Goal: Information Seeking & Learning: Learn about a topic

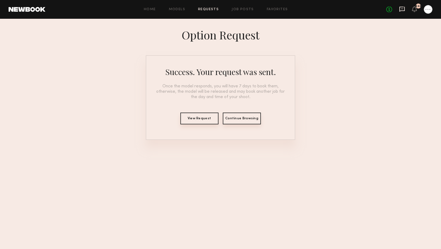
click at [403, 7] on icon at bounding box center [401, 9] width 5 height 5
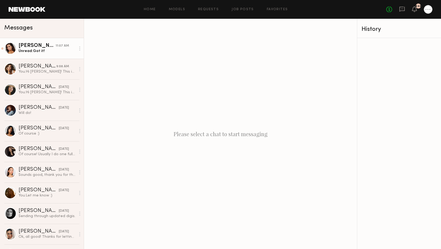
click at [39, 45] on div "[PERSON_NAME]" at bounding box center [36, 45] width 37 height 5
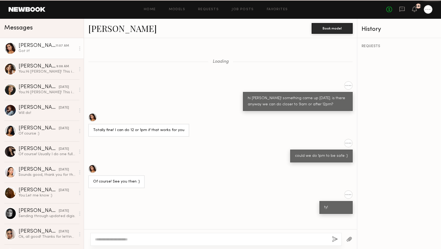
scroll to position [350, 0]
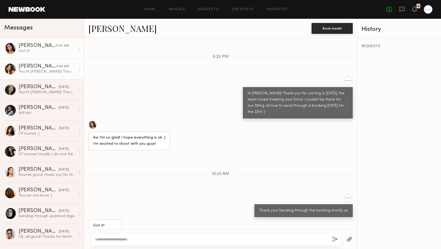
click at [32, 68] on div "[PERSON_NAME]" at bounding box center [37, 66] width 38 height 5
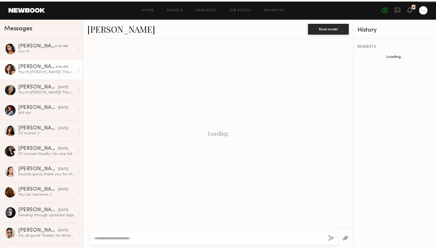
scroll to position [59, 0]
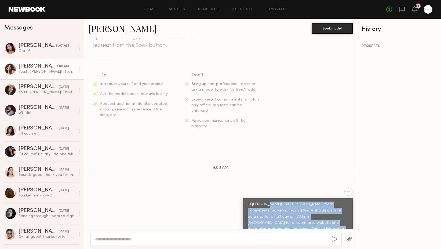
drag, startPoint x: 263, startPoint y: 193, endPoint x: 290, endPoint y: 218, distance: 37.0
click at [290, 218] on div "Hi [PERSON_NAME]! This is [PERSON_NAME] from Honeydew's marketing team :) We're…" at bounding box center [297, 220] width 100 height 37
copy div "This is [PERSON_NAME] from Honeydew's marketing team :) We're shooting some paj…"
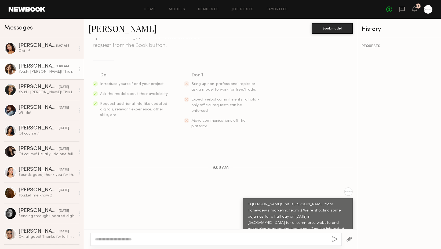
click at [166, 172] on div "Keep direct messages professional and related only to paid job opportunities. M…" at bounding box center [220, 133] width 273 height 191
click at [178, 8] on link "Models" at bounding box center [177, 9] width 16 height 3
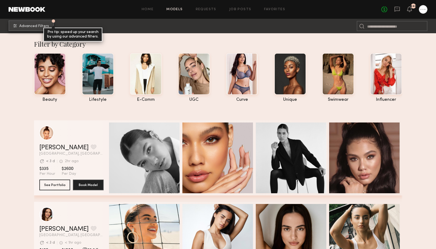
click at [41, 29] on button "Advanced Filters Pro tip: speed up your search by using our advanced filters." at bounding box center [31, 25] width 45 height 11
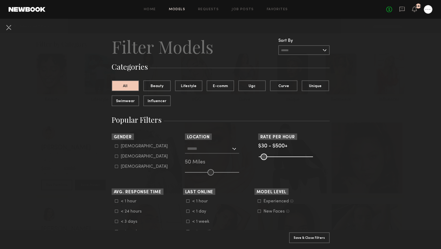
click at [112, 157] on div "Male Female Non-binary" at bounding box center [147, 156] width 71 height 25
click at [115, 157] on icon at bounding box center [116, 156] width 3 height 3
type input "**"
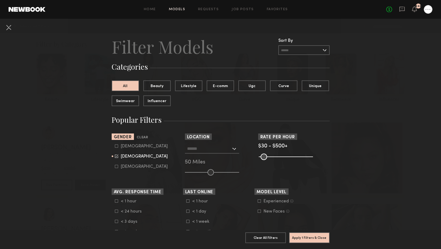
click at [187, 149] on input "text" at bounding box center [209, 148] width 44 height 9
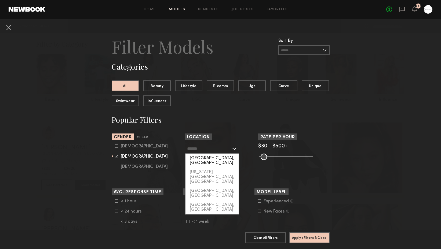
click at [193, 159] on div "[GEOGRAPHIC_DATA], [GEOGRAPHIC_DATA]" at bounding box center [211, 161] width 53 height 14
type input "**********"
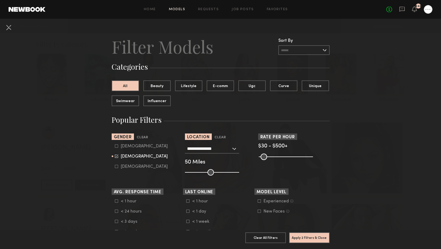
type input "**"
click at [198, 173] on input "range" at bounding box center [212, 172] width 54 height 6
click at [305, 232] on button "Apply 2 Filters & Close" at bounding box center [309, 237] width 40 height 11
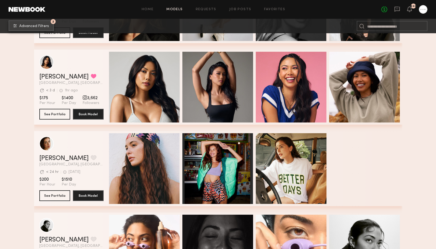
scroll to position [322, 0]
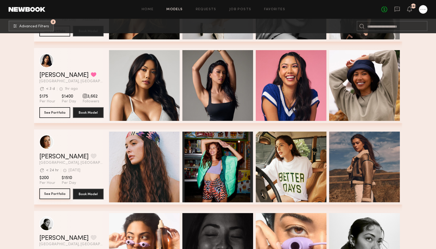
click at [48, 191] on button "See Portfolio" at bounding box center [54, 193] width 31 height 11
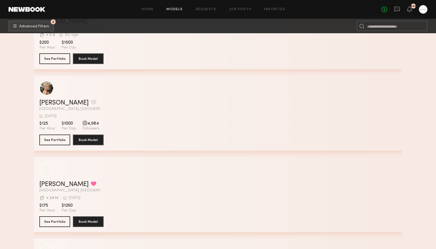
scroll to position [2052, 0]
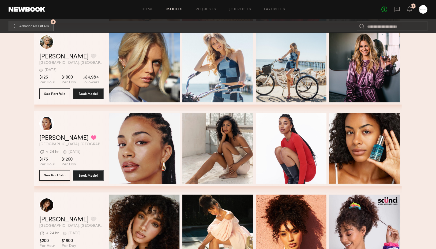
click at [61, 175] on button "See Portfolio" at bounding box center [54, 175] width 31 height 11
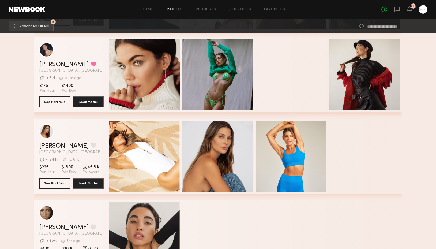
scroll to position [3929, 0]
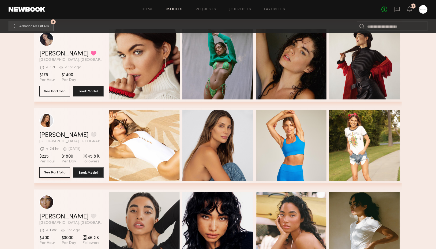
click at [52, 176] on button "See Portfolio" at bounding box center [54, 172] width 31 height 11
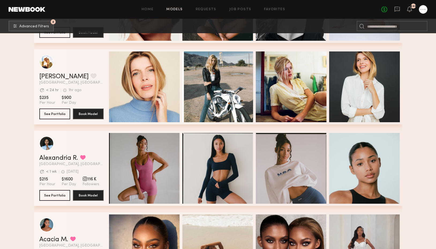
scroll to position [4399, 0]
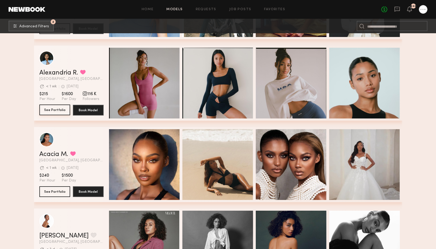
click at [55, 109] on button "See Portfolio" at bounding box center [54, 110] width 31 height 11
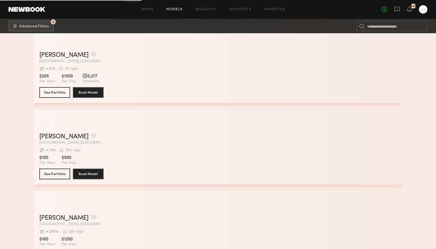
scroll to position [8574, 0]
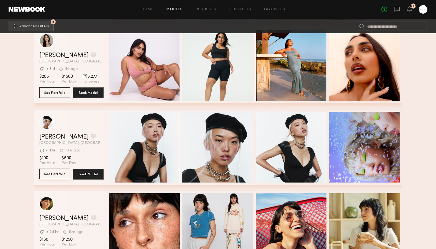
click at [49, 176] on button "See Portfolio" at bounding box center [54, 174] width 31 height 11
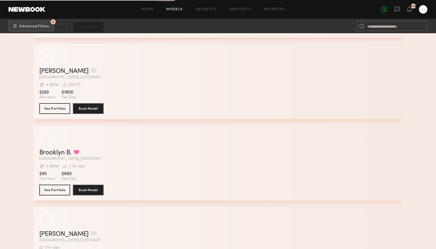
scroll to position [9528, 0]
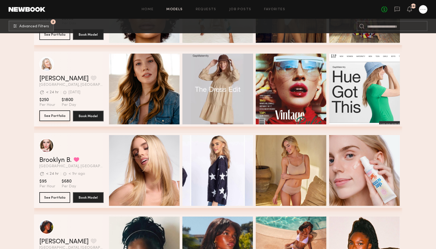
click at [45, 113] on button "See Portfolio" at bounding box center [54, 115] width 31 height 11
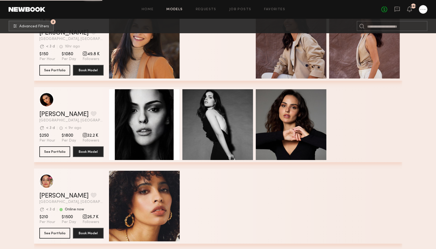
scroll to position [10649, 0]
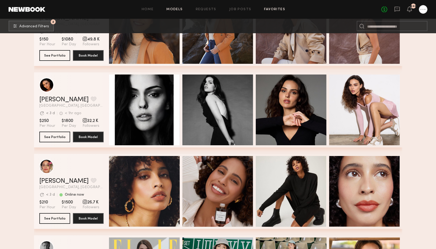
click at [279, 9] on link "Favorites" at bounding box center [274, 9] width 21 height 3
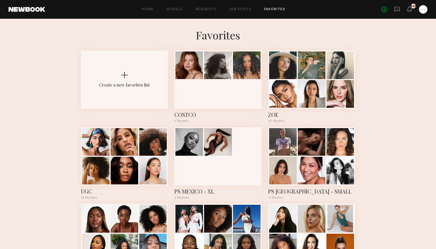
click at [301, 50] on common-react-bridge "Favorites Create a new favorites list COSTCO 3 Models ZOE 27 Models UGC 18 Mode…" at bounding box center [218, 231] width 436 height 424
click at [301, 62] on div at bounding box center [312, 65] width 28 height 28
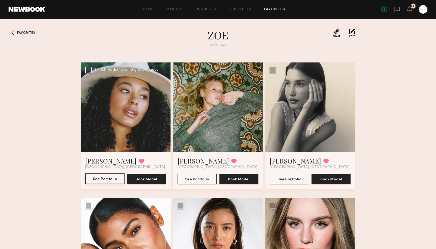
click at [108, 176] on button "See Portfolio" at bounding box center [104, 178] width 39 height 11
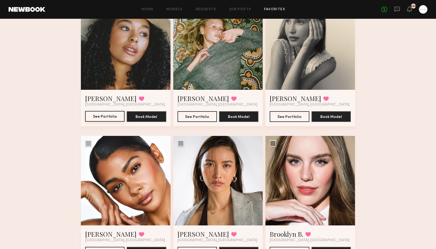
scroll to position [174, 0]
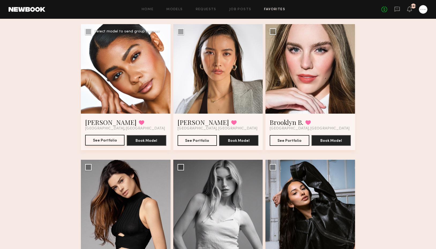
click at [99, 141] on button "See Portfolio" at bounding box center [104, 140] width 39 height 11
click at [400, 9] on icon at bounding box center [397, 9] width 5 height 5
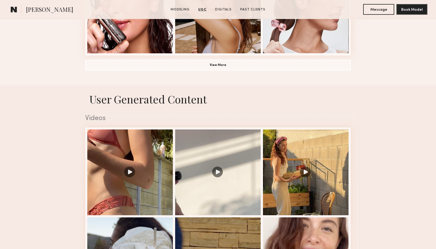
scroll to position [392, 0]
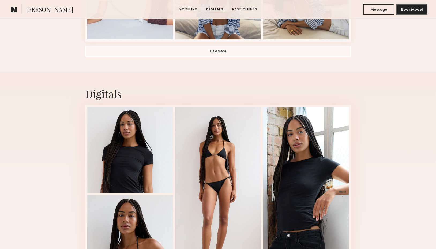
scroll to position [426, 0]
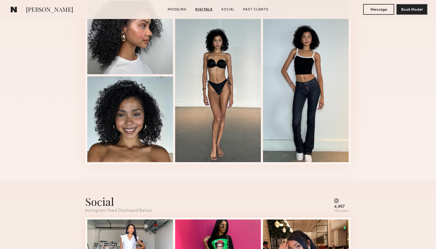
scroll to position [462, 0]
